Goal: Task Accomplishment & Management: Use online tool/utility

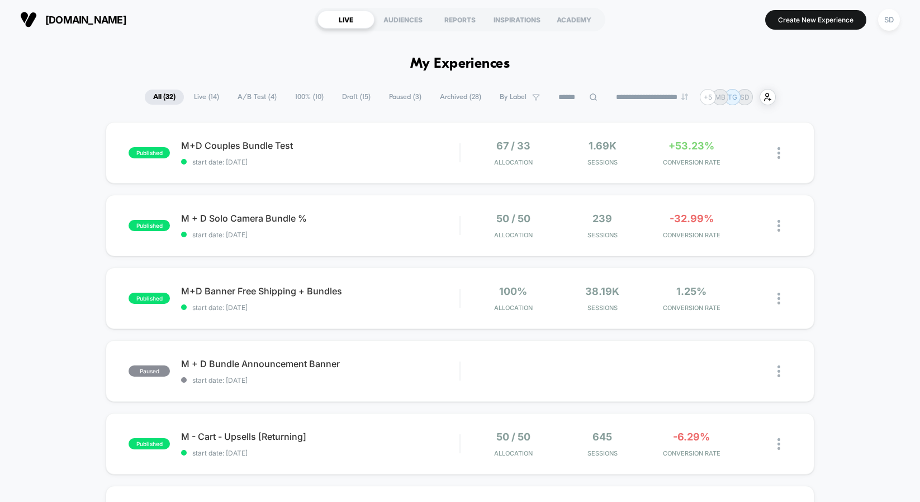
click at [263, 102] on span "A/B Test ( 4 )" at bounding box center [257, 96] width 56 height 15
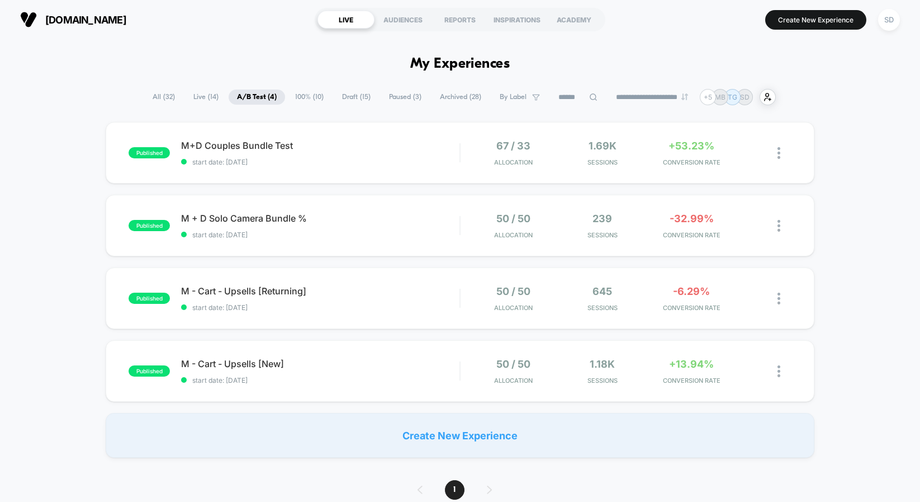
click at [355, 99] on span "Draft ( 15 )" at bounding box center [356, 96] width 45 height 15
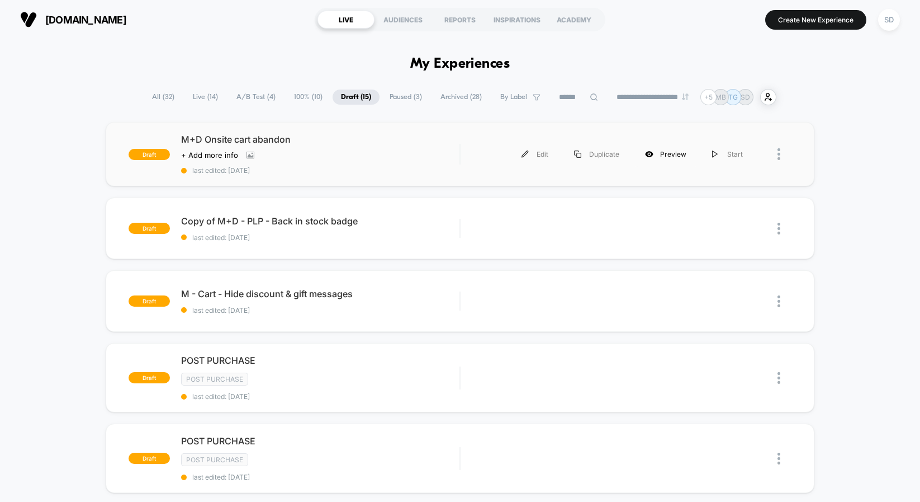
click at [671, 159] on div "Preview" at bounding box center [665, 153] width 67 height 25
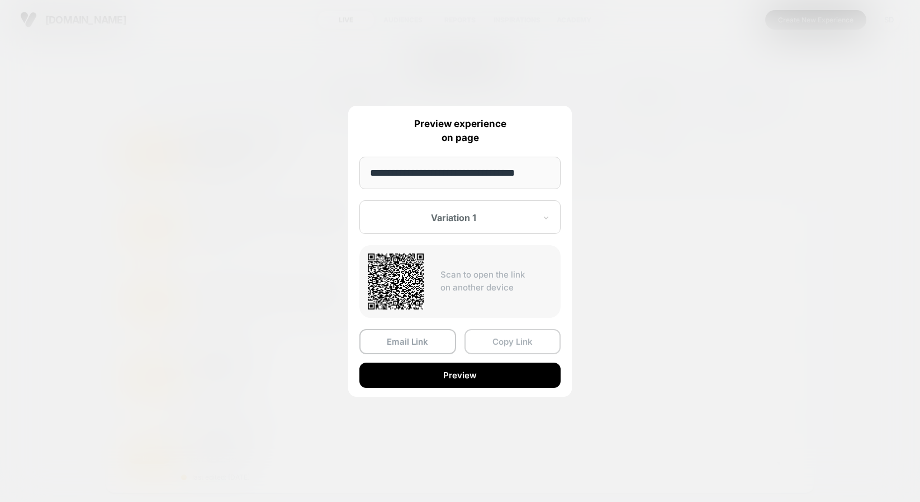
click at [537, 342] on button "Copy Link" at bounding box center [513, 341] width 97 height 25
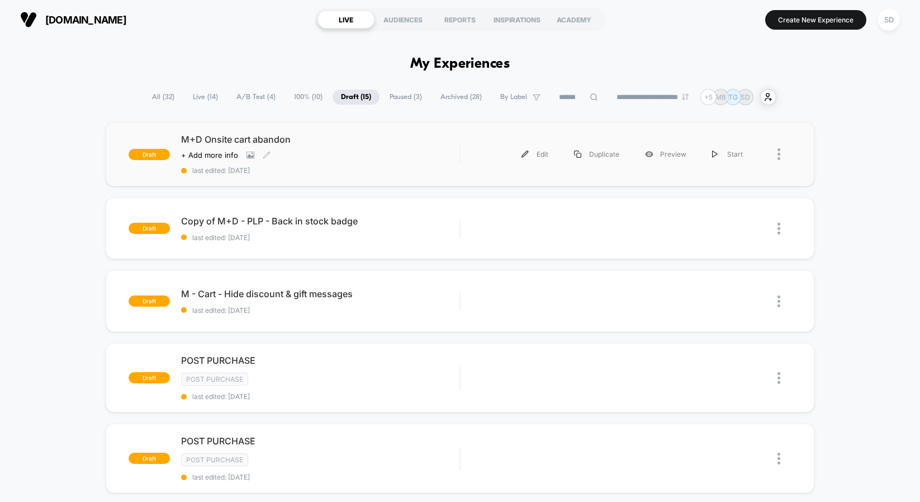
click at [220, 138] on span "M+D Onsite cart abandon" at bounding box center [320, 139] width 278 height 11
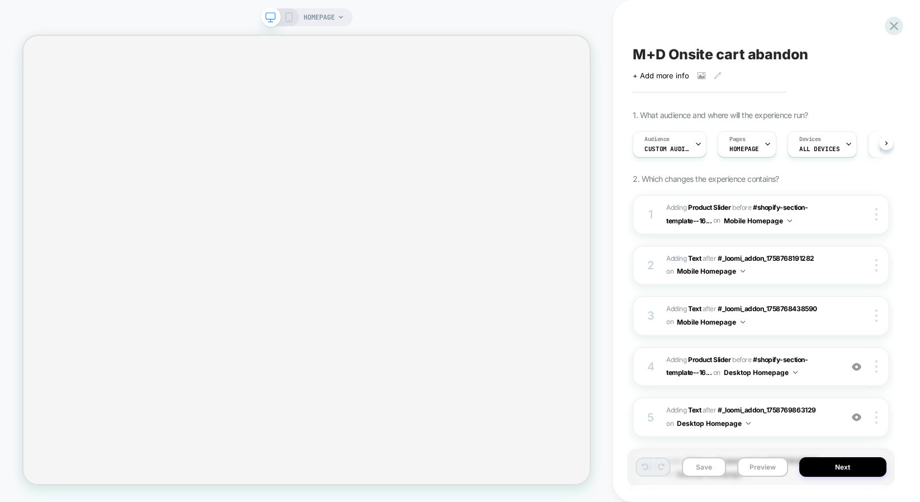
scroll to position [0, 1]
click at [290, 20] on icon at bounding box center [289, 17] width 10 height 10
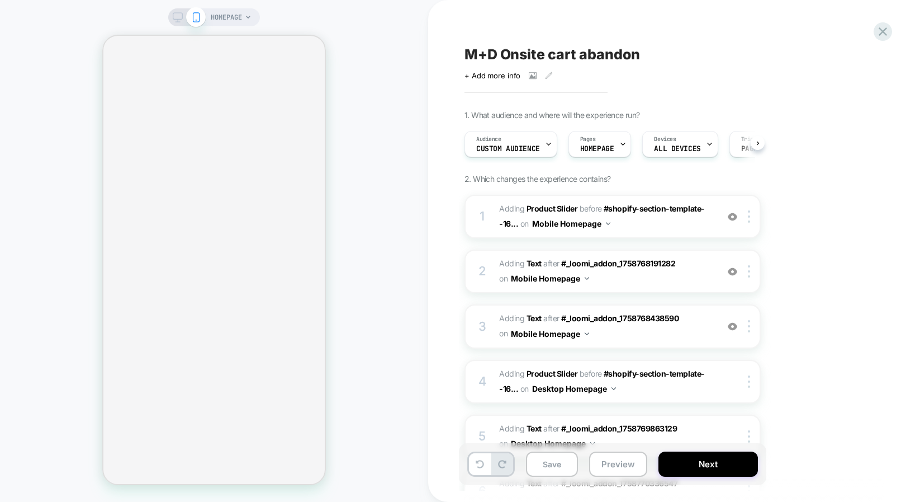
scroll to position [0, 1]
click at [712, 472] on button "Next" at bounding box center [709, 463] width 100 height 25
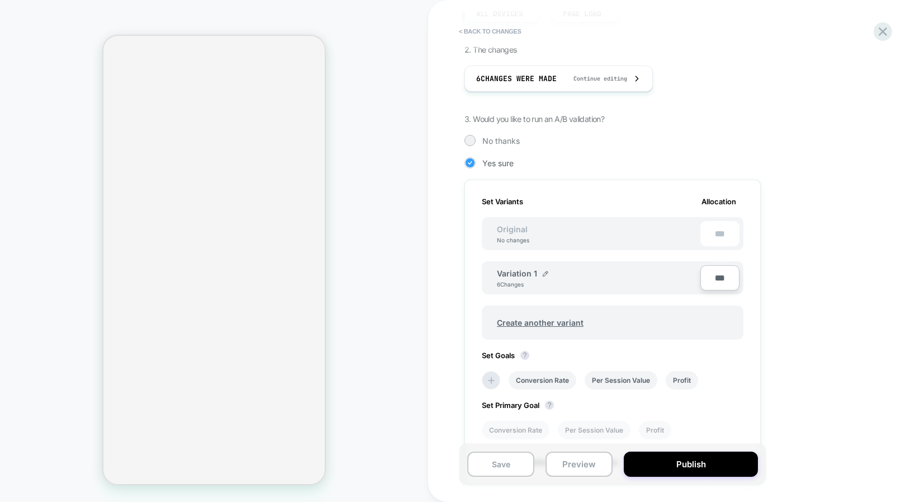
scroll to position [291, 0]
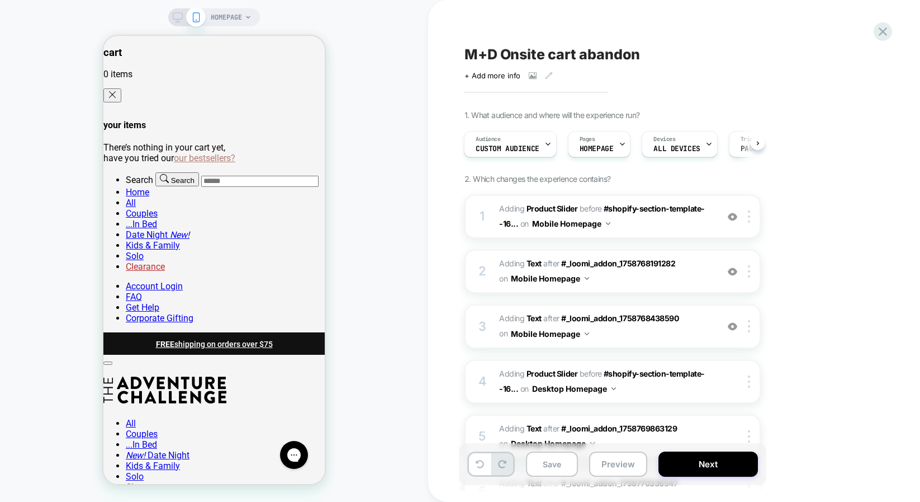
click at [173, 15] on rect at bounding box center [178, 16] width 10 height 6
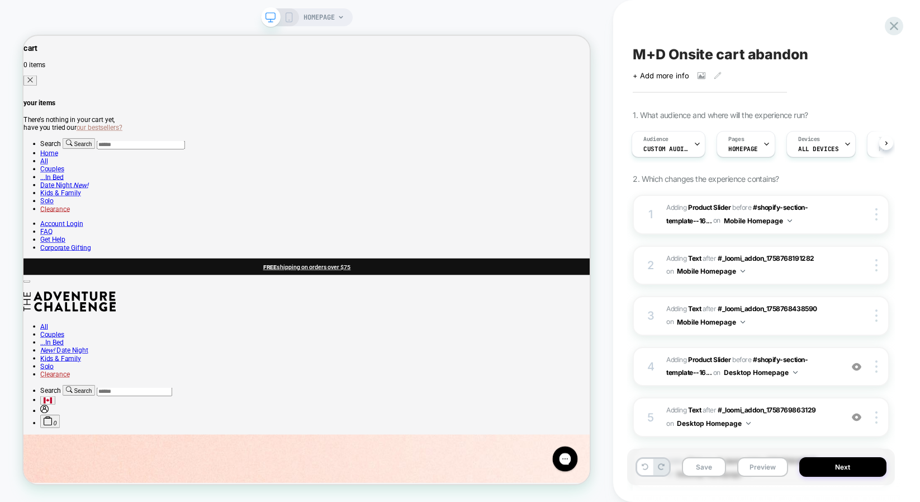
click at [282, 21] on div at bounding box center [280, 17] width 29 height 10
click at [286, 21] on icon at bounding box center [289, 17] width 10 height 10
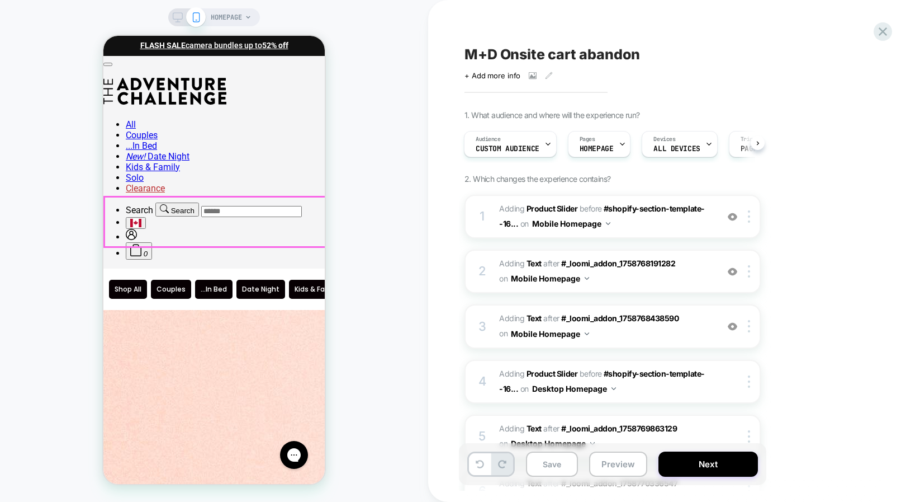
click at [733, 216] on img at bounding box center [733, 217] width 10 height 10
click at [732, 275] on img at bounding box center [733, 272] width 10 height 10
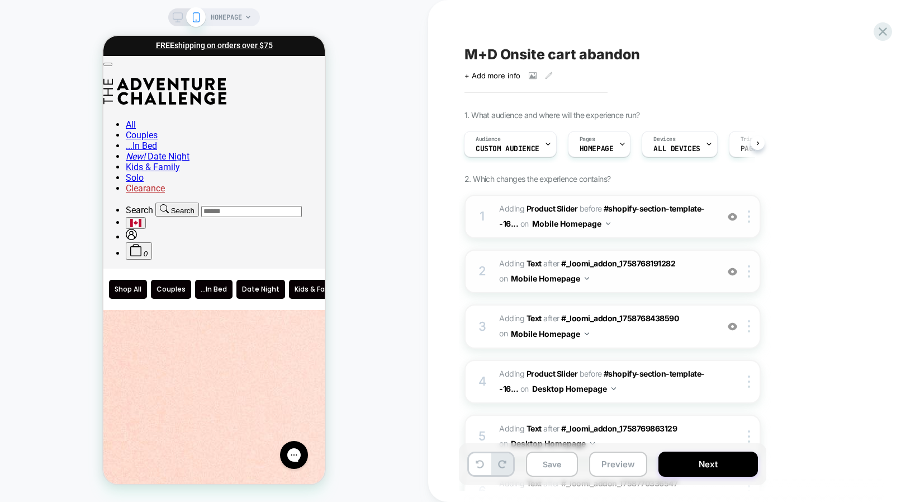
click at [732, 275] on img at bounding box center [733, 272] width 10 height 10
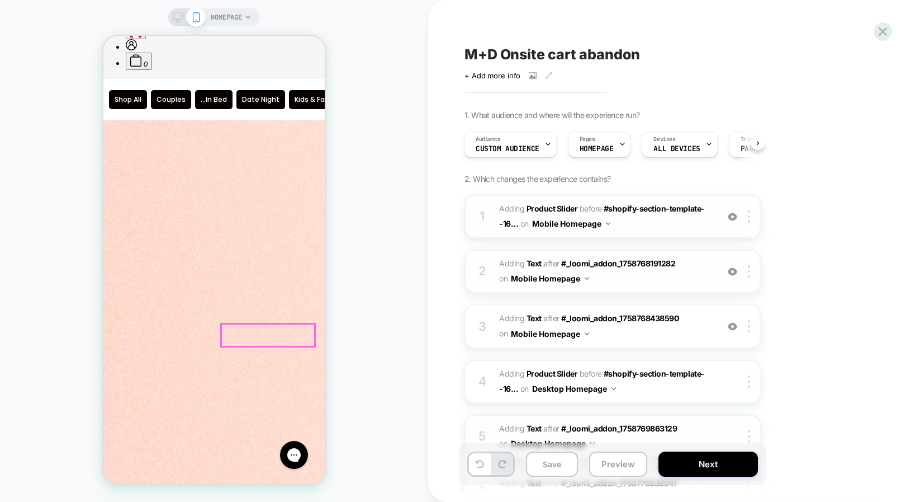
scroll to position [395, 0]
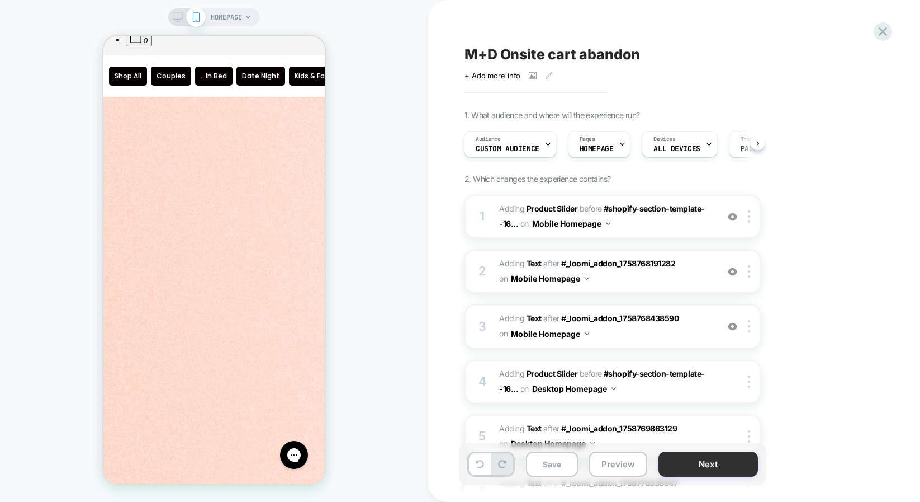
click at [715, 470] on button "Next" at bounding box center [709, 463] width 100 height 25
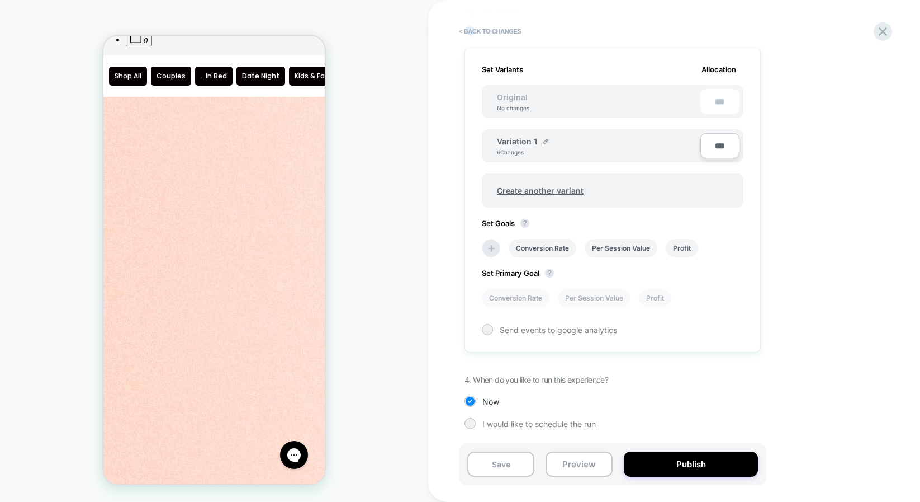
scroll to position [305, 0]
click at [680, 459] on button "Publish" at bounding box center [691, 463] width 134 height 25
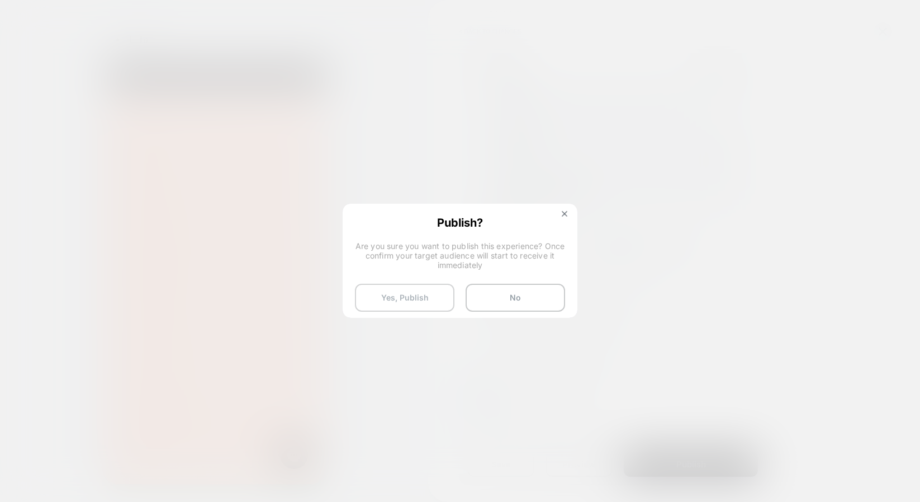
click at [412, 303] on button "Yes, Publish" at bounding box center [405, 298] width 100 height 28
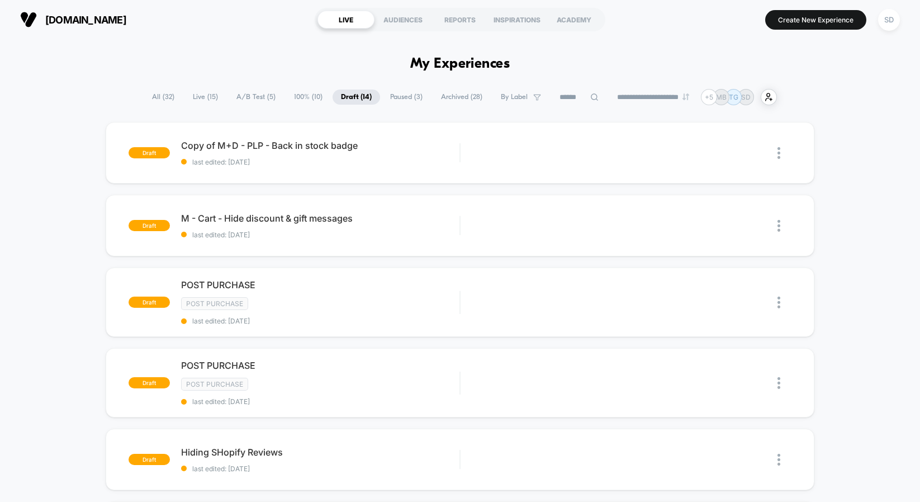
click at [260, 100] on span "A/B Test ( 5 )" at bounding box center [256, 96] width 56 height 15
